Goal: Task Accomplishment & Management: Manage account settings

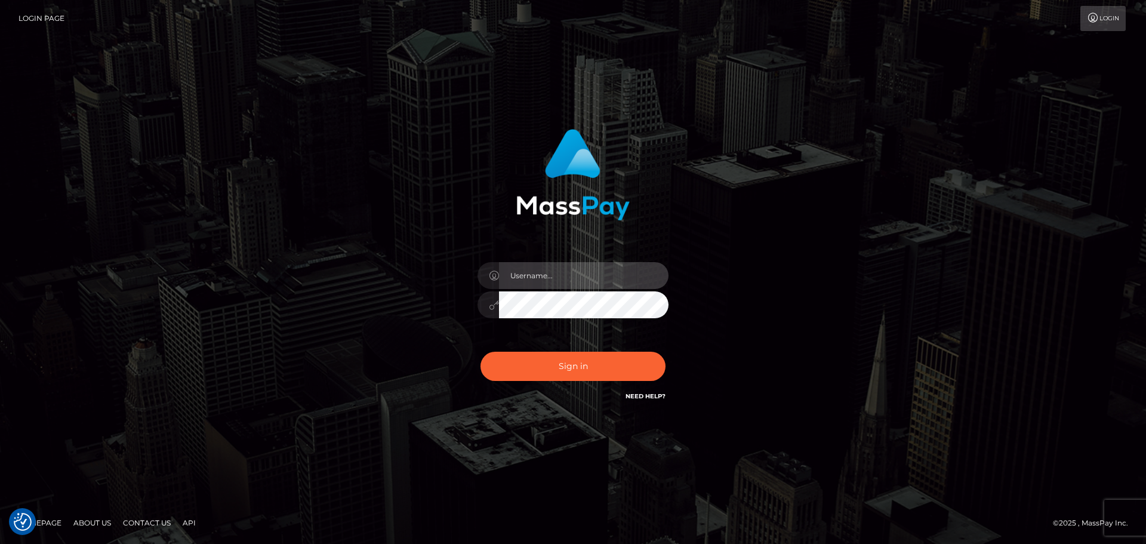
type input "hello.feetfinder"
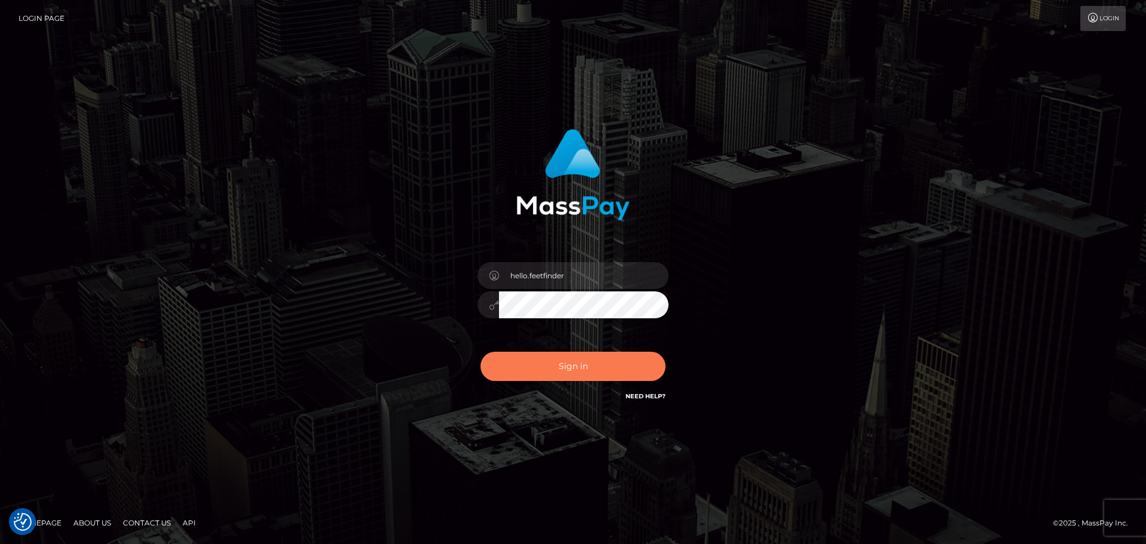
click at [579, 367] on button "Sign in" at bounding box center [572, 365] width 185 height 29
type input "hello.feetfinder"
click at [547, 371] on button "Sign in" at bounding box center [572, 365] width 185 height 29
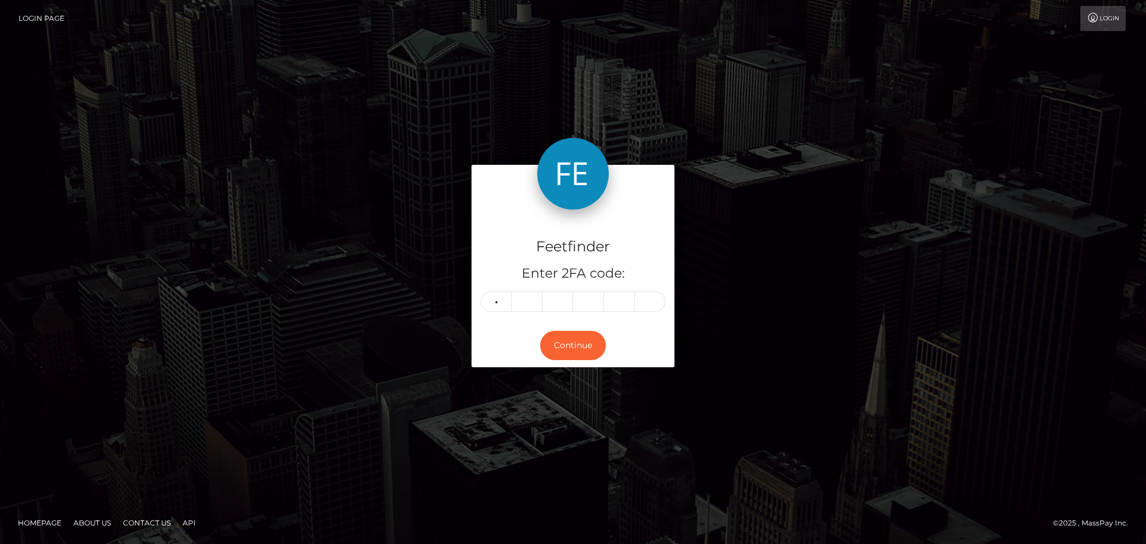
type input "7"
type input "9"
type input "3"
type input "1"
type input "2"
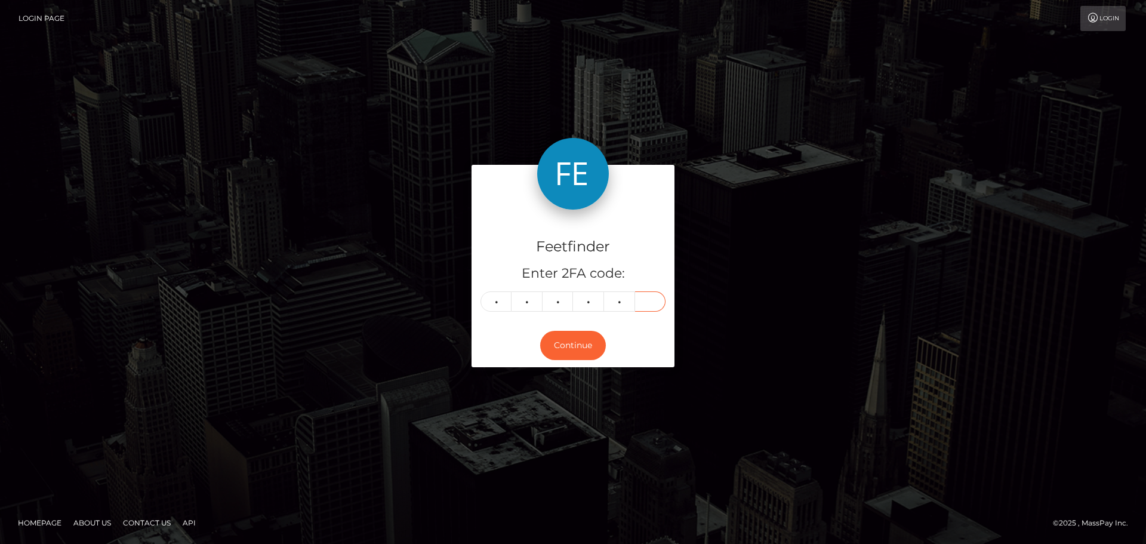
type input "8"
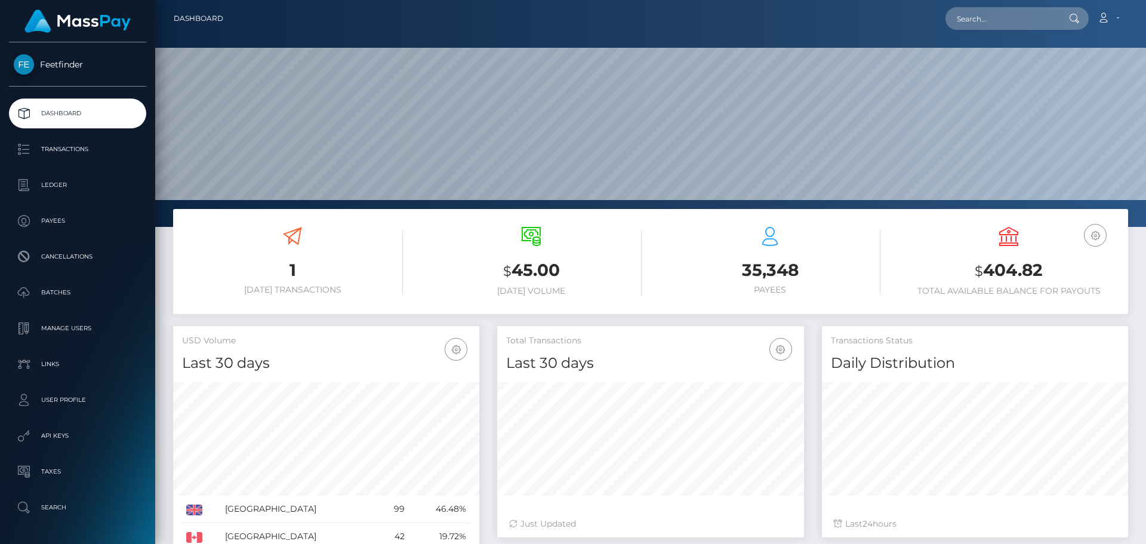
scroll to position [212, 307]
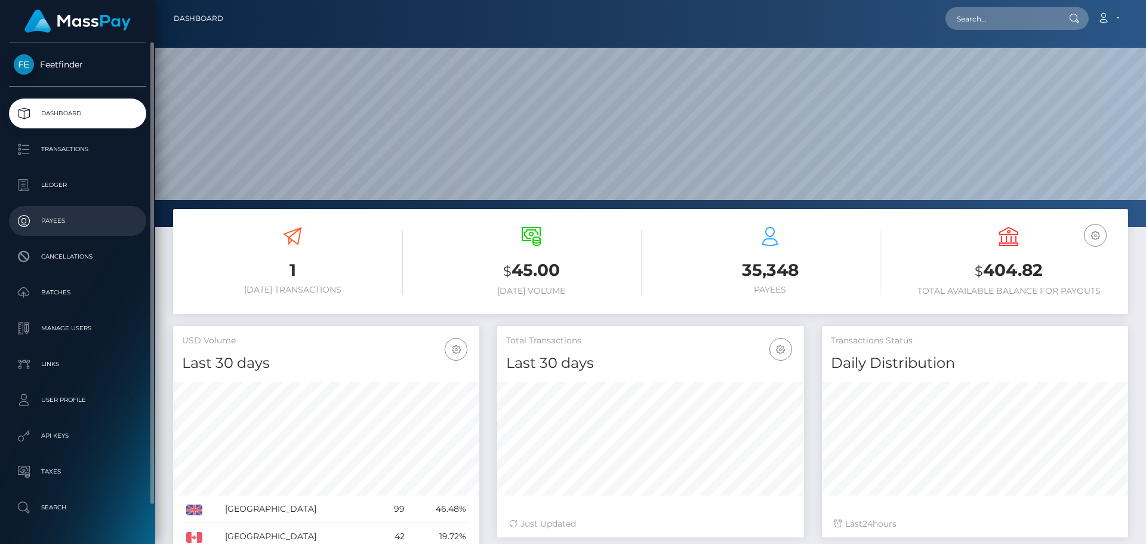
click at [79, 213] on p "Payees" at bounding box center [78, 221] width 128 height 18
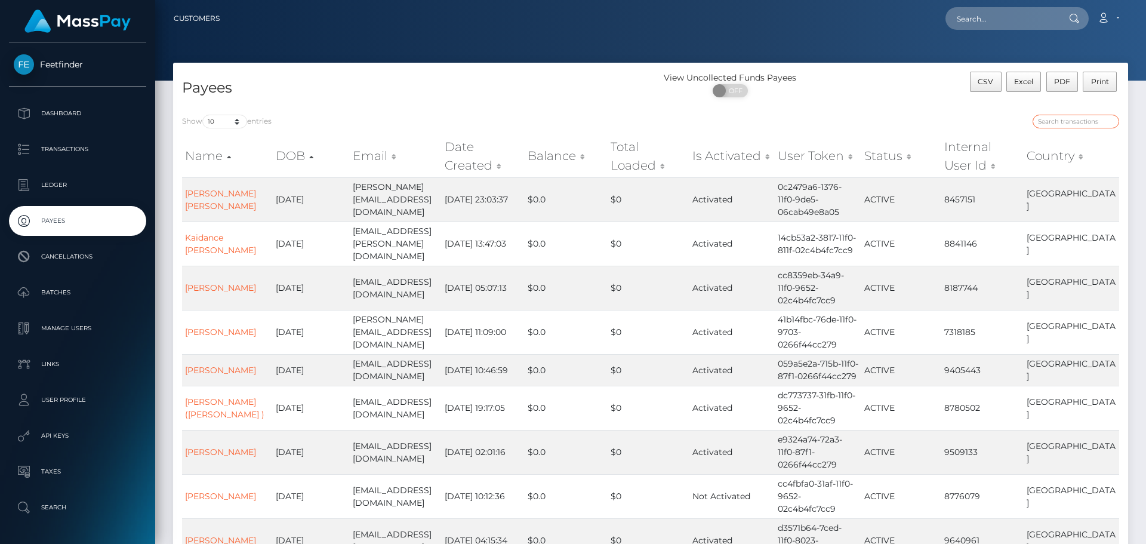
click at [1048, 121] on input "search" at bounding box center [1075, 122] width 87 height 14
paste input "e5db80a1-8115-11f0-8023-0266f44cc279"
type input "e5db80a1-8115-11f0-8023-0266f44cc279"
